Goal: Task Accomplishment & Management: Manage account settings

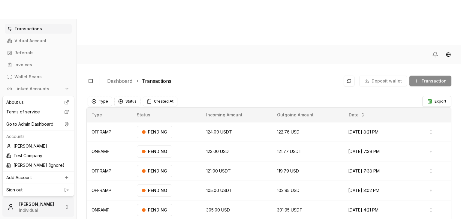
click at [37, 204] on html "Transactions Virtual Account Referrals Invoices Wallet Scans Linked Accounts Se…" at bounding box center [230, 132] width 461 height 264
click at [56, 128] on div "Go to Admin Dashboard" at bounding box center [38, 124] width 69 height 10
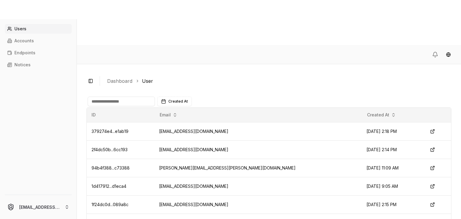
click at [142, 97] on input at bounding box center [121, 102] width 67 height 10
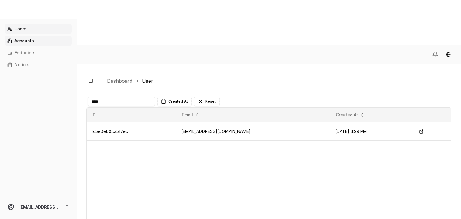
type input "****"
click at [22, 41] on p "Accounts" at bounding box center [24, 41] width 20 height 4
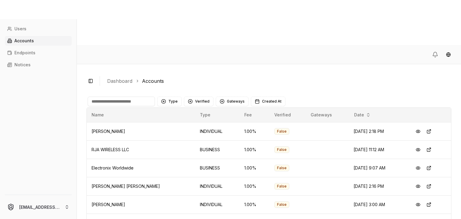
click at [109, 97] on input at bounding box center [121, 102] width 67 height 10
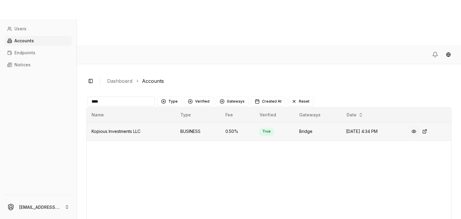
type input "****"
click at [415, 126] on button at bounding box center [414, 131] width 11 height 11
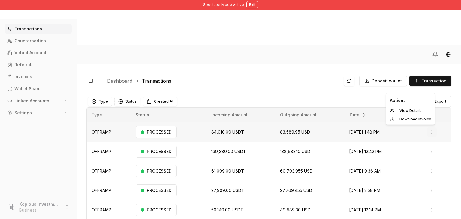
click at [430, 85] on html "Spectator Mode Active Exit Transactions Counterparties Virtual Account Referral…" at bounding box center [230, 132] width 461 height 264
click at [405, 111] on p "View Details" at bounding box center [411, 111] width 22 height 4
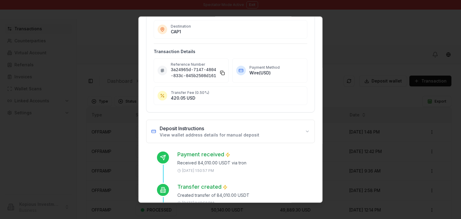
scroll to position [103, 0]
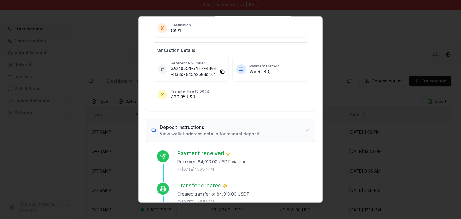
click at [244, 126] on h3 "Deposit Instructions" at bounding box center [210, 127] width 100 height 7
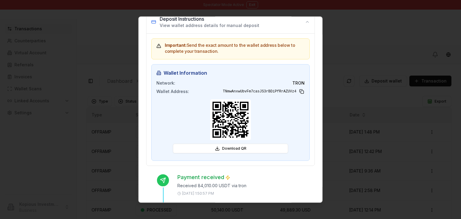
scroll to position [211, 0]
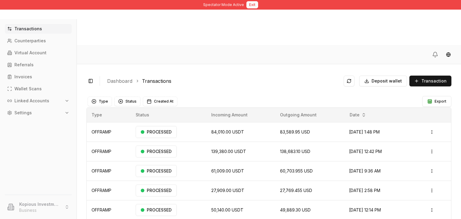
click at [249, 5] on button "Exit" at bounding box center [252, 4] width 12 height 7
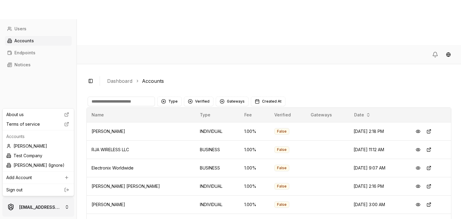
click at [14, 207] on html "Users Accounts Endpoints Notices [EMAIL_ADDRESS][DOMAIN_NAME] Toggle Sidebar Da…" at bounding box center [230, 132] width 461 height 264
click at [38, 188] on link "Sign out" at bounding box center [38, 190] width 64 height 6
